Goal: Book appointment/travel/reservation

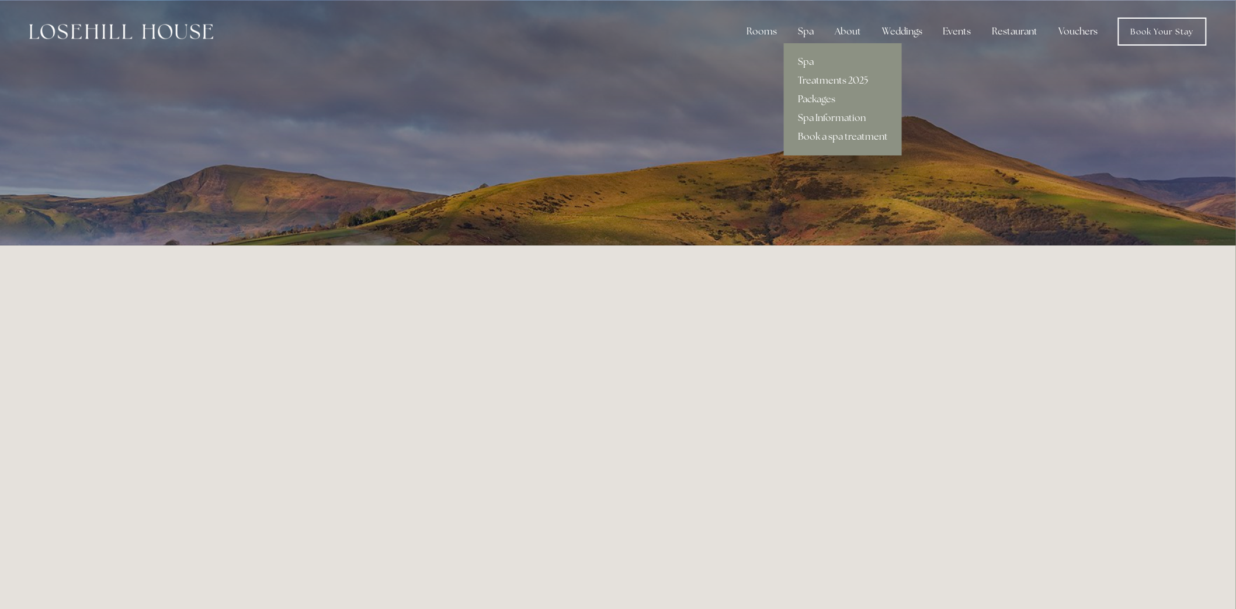
click at [810, 77] on link "Treatments 2025" at bounding box center [843, 80] width 118 height 19
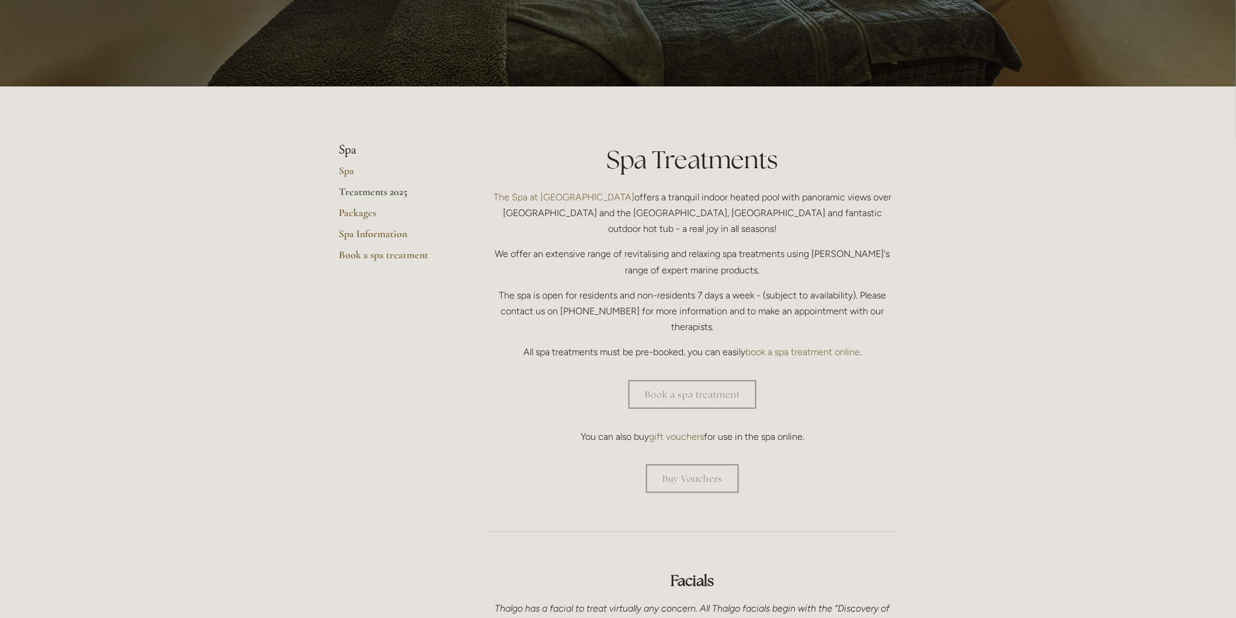
scroll to position [195, 0]
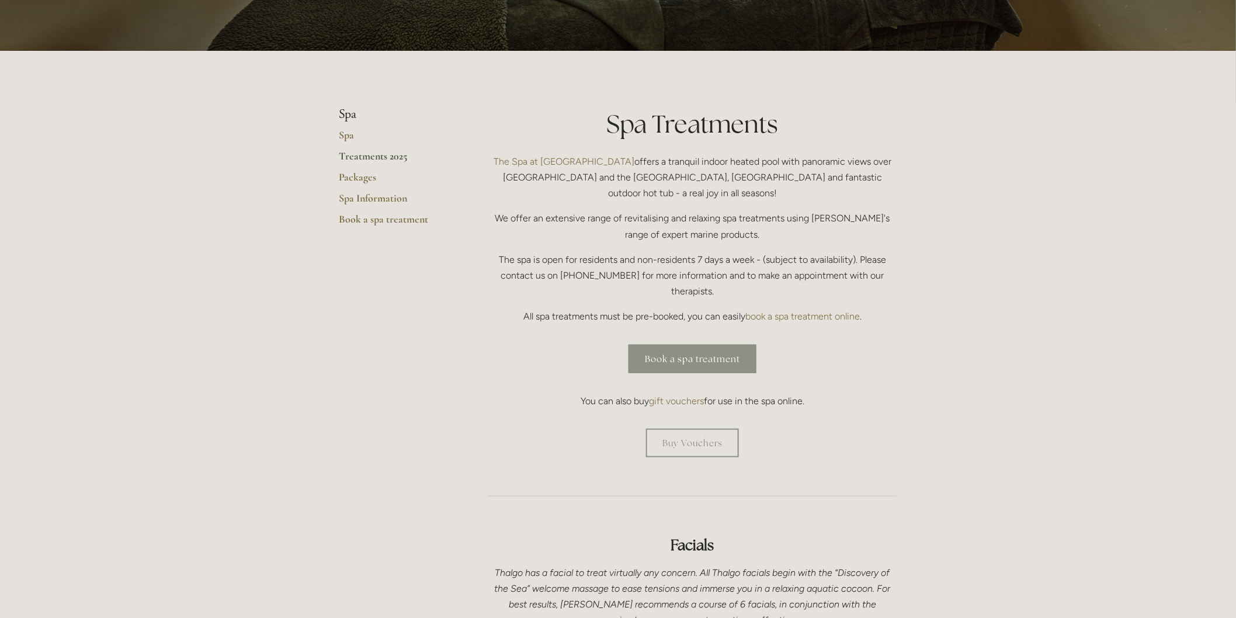
click at [693, 345] on link "Book a spa treatment" at bounding box center [693, 359] width 128 height 29
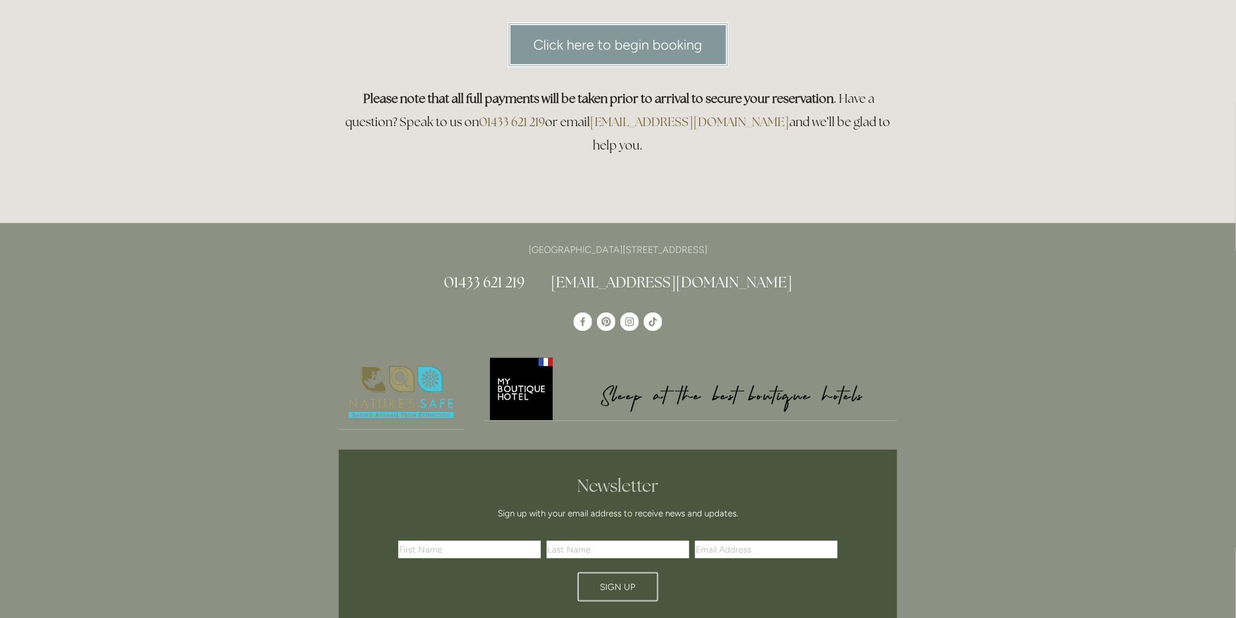
scroll to position [130, 0]
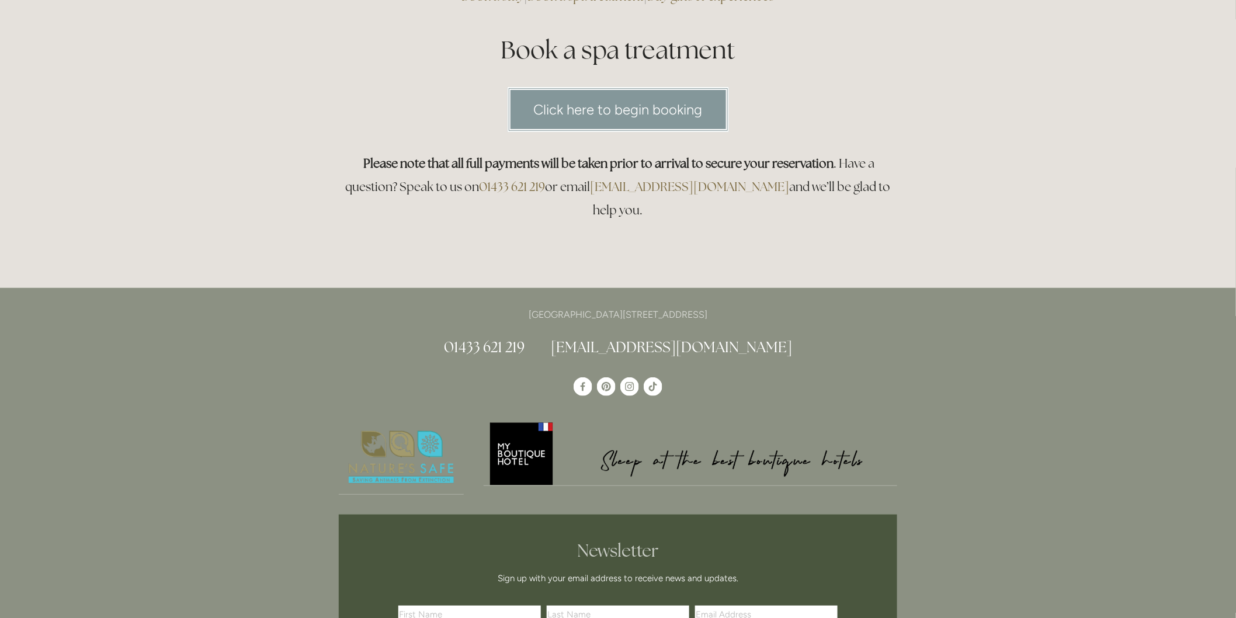
click at [633, 102] on html "Rooms Rooms Your Stay Book a stay Offers Spa Spa About" at bounding box center [618, 422] width 1236 height 1105
click at [633, 112] on link "Click here to begin booking" at bounding box center [618, 109] width 221 height 45
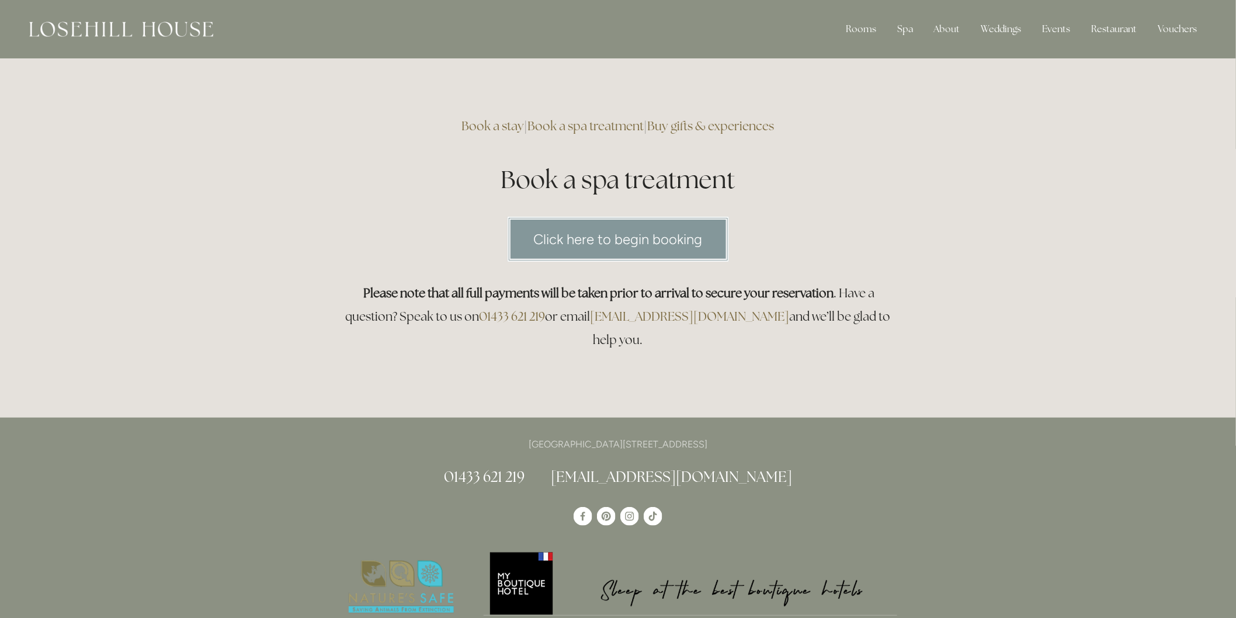
click at [726, 231] on link "Click here to begin booking" at bounding box center [618, 239] width 221 height 45
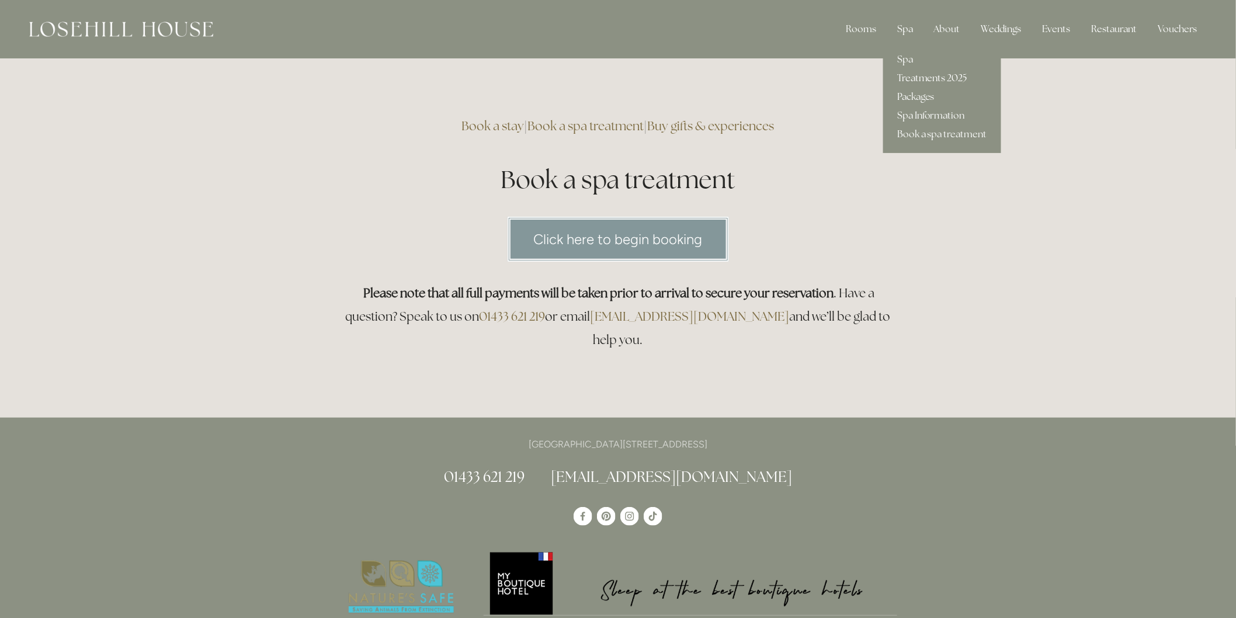
click at [951, 78] on link "Treatments 2025" at bounding box center [942, 78] width 118 height 19
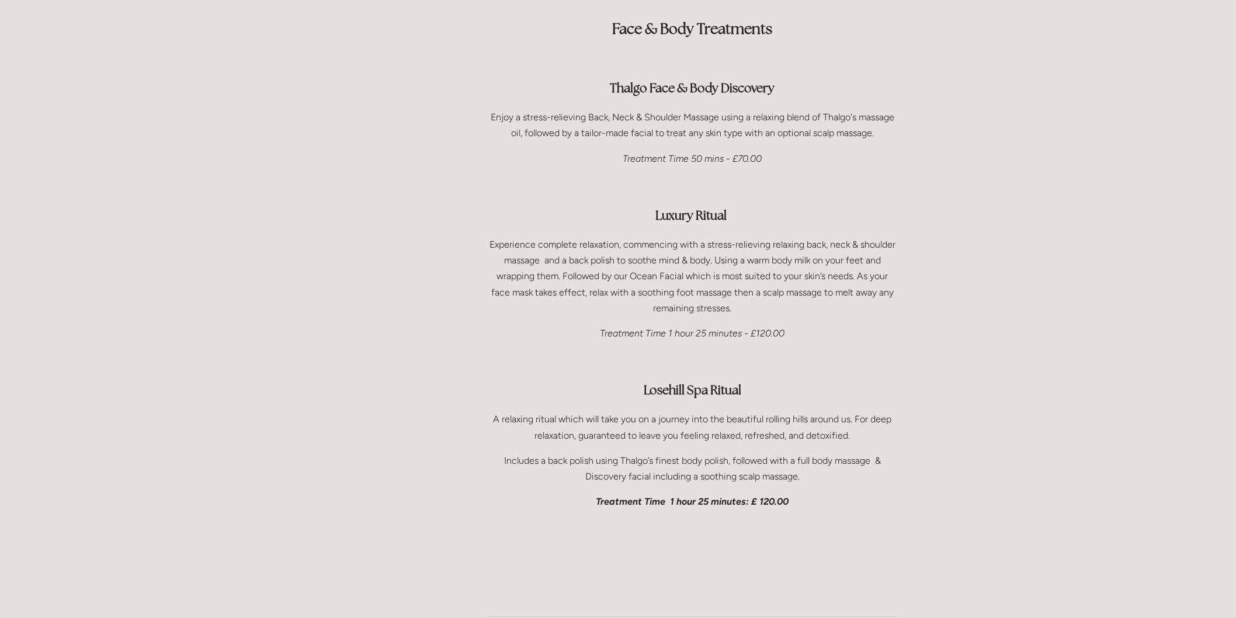
scroll to position [1655, 0]
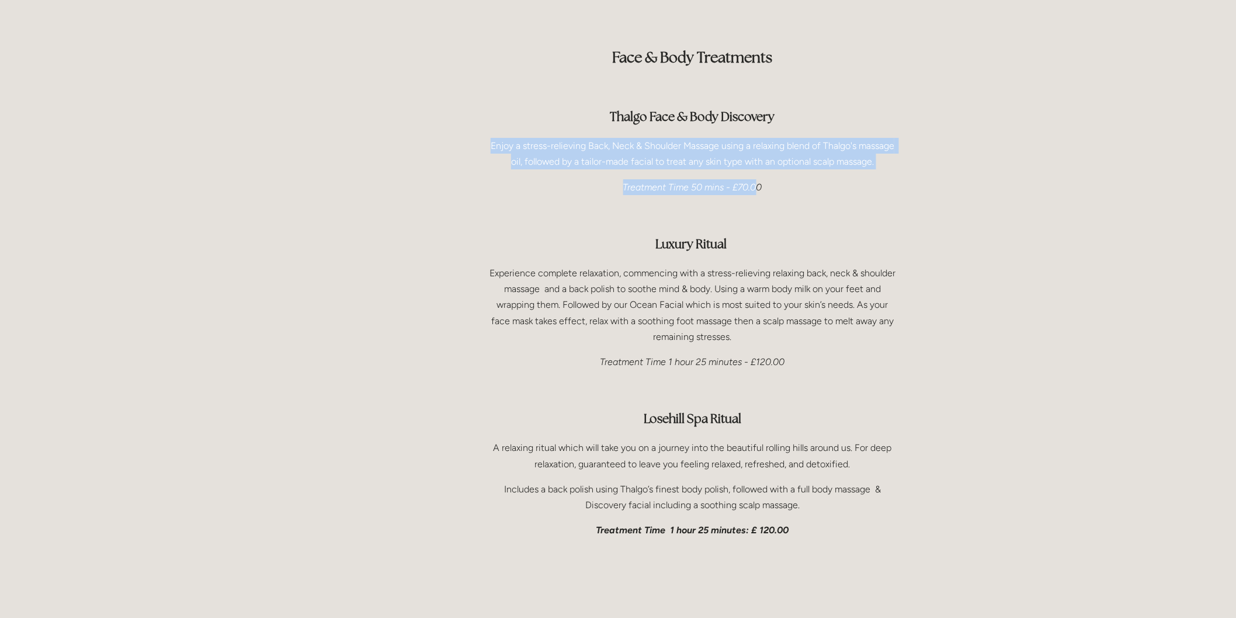
drag, startPoint x: 483, startPoint y: 113, endPoint x: 758, endPoint y: 157, distance: 278.1
click at [758, 157] on div "Face & Body Treatments Thalgo Face & Body Discovery Enjoy a stress-relieving Ba…" at bounding box center [692, 282] width 429 height 531
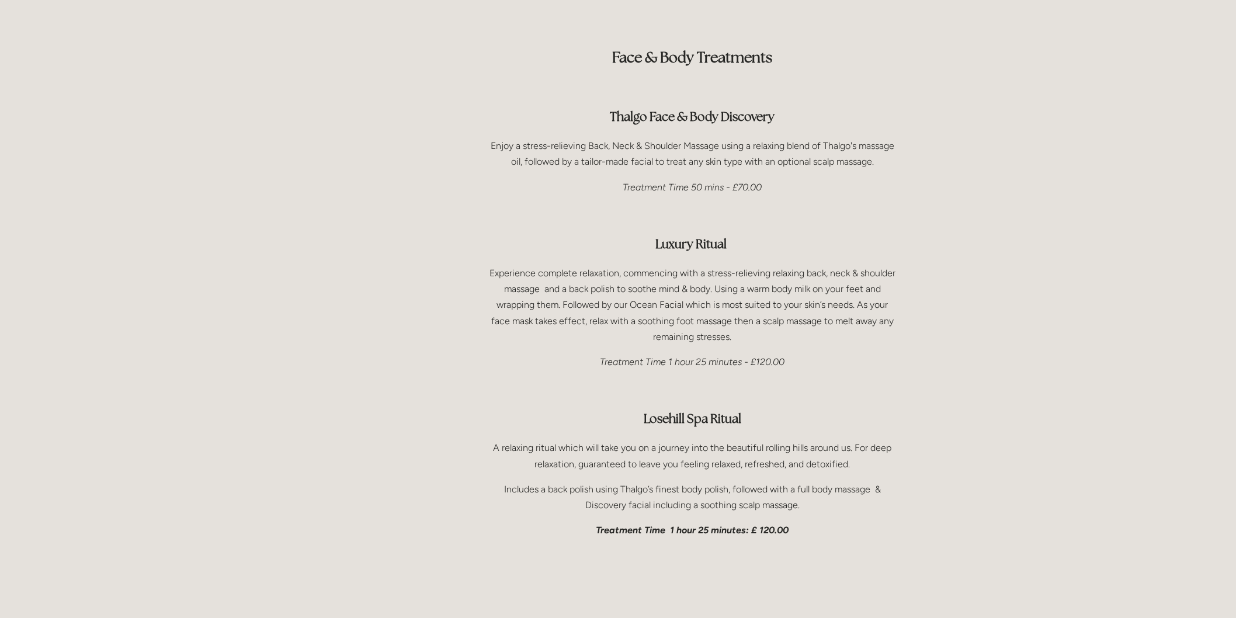
drag, startPoint x: 784, startPoint y: 149, endPoint x: 760, endPoint y: 150, distance: 24.0
click at [779, 179] on p "Treatment Time 50 mins - £70.00" at bounding box center [693, 187] width 410 height 16
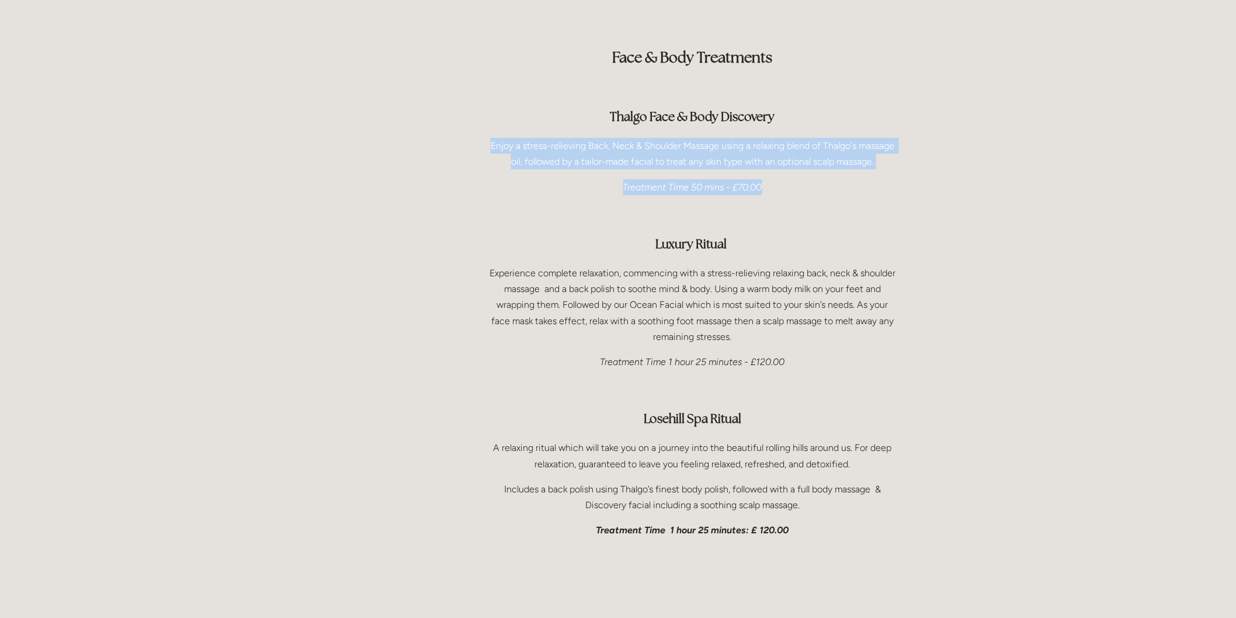
drag, startPoint x: 762, startPoint y: 150, endPoint x: 590, endPoint y: 131, distance: 173.4
click at [488, 107] on div "Face & Body Treatments Thalgo Face & Body Discovery Enjoy a stress-relieving Ba…" at bounding box center [693, 282] width 410 height 511
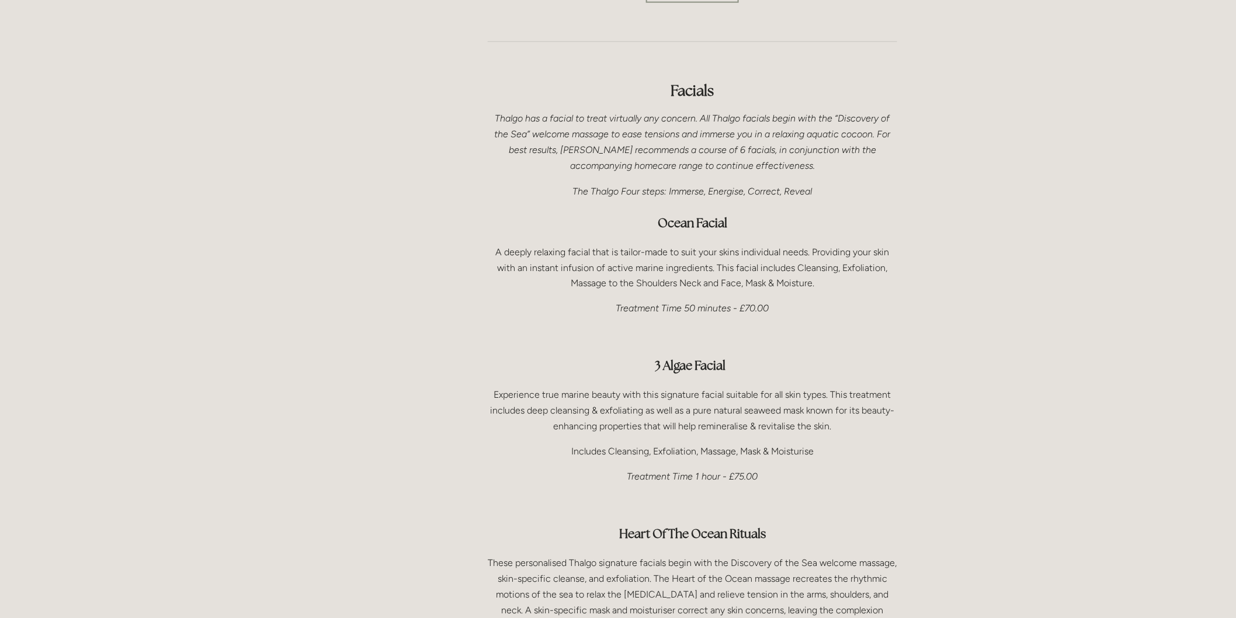
scroll to position [714, 0]
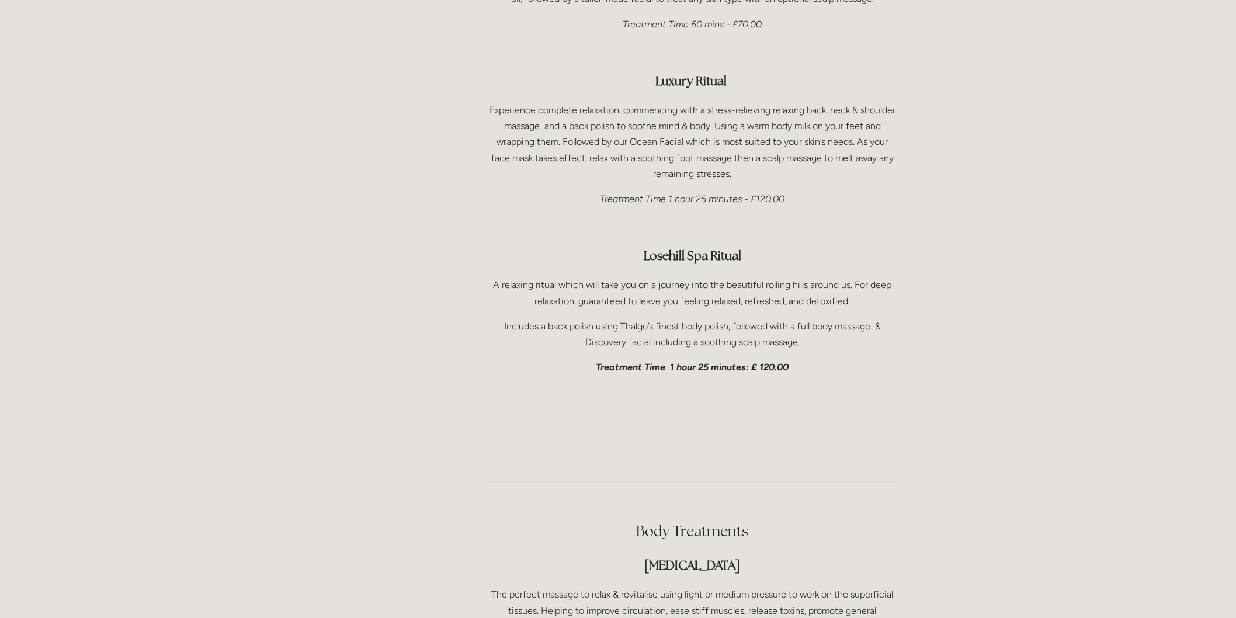
drag, startPoint x: 885, startPoint y: 230, endPoint x: 858, endPoint y: 230, distance: 27.5
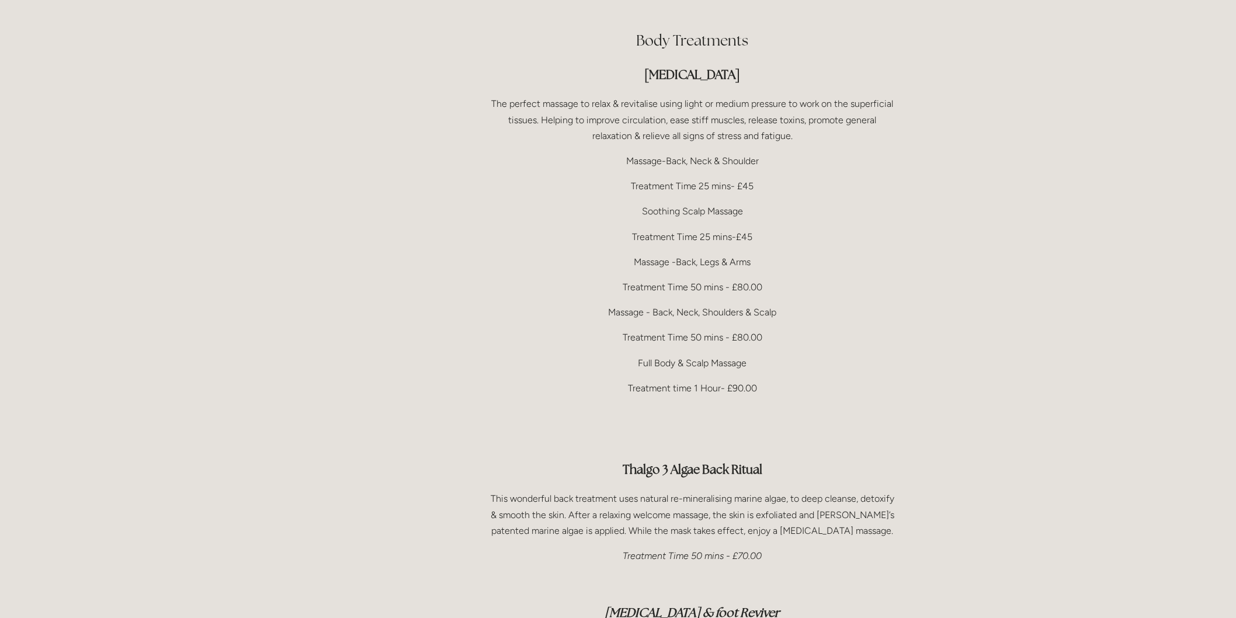
scroll to position [2337, 0]
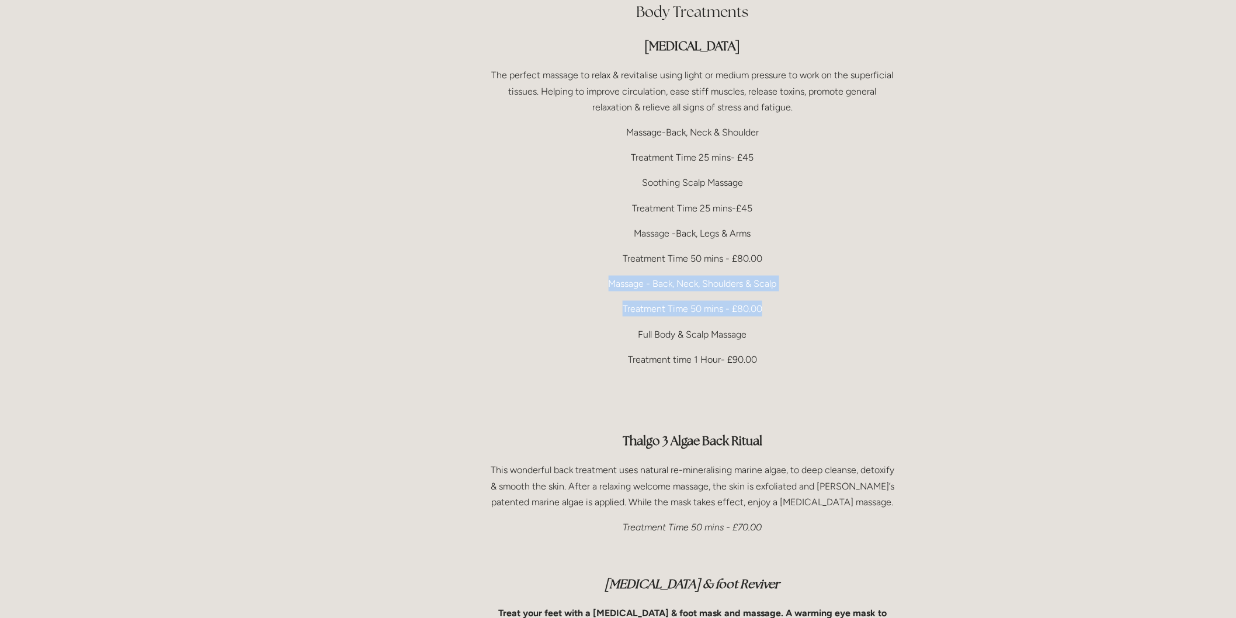
drag, startPoint x: 608, startPoint y: 250, endPoint x: 773, endPoint y: 261, distance: 165.1
click at [773, 261] on div "Body Treatments [MEDICAL_DATA] The perfect massage to relax & revitalise using …" at bounding box center [693, 371] width 410 height 738
click at [779, 265] on div "Body Treatments [MEDICAL_DATA] The perfect massage to relax & revitalise using …" at bounding box center [693, 371] width 410 height 738
